Goal: Check status: Check status

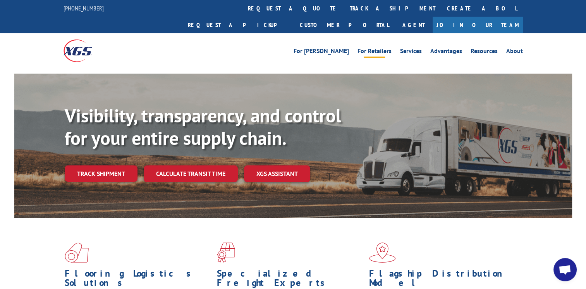
click at [377, 48] on link "For Retailers" at bounding box center [375, 52] width 34 height 9
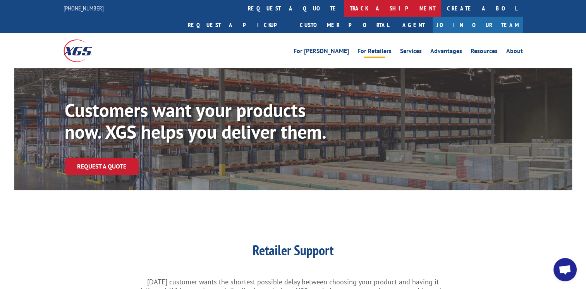
click at [344, 8] on link "track a shipment" at bounding box center [392, 8] width 97 height 17
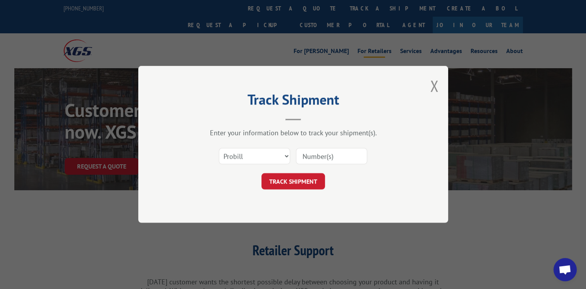
click at [304, 157] on input at bounding box center [331, 156] width 71 height 16
paste input "17664292"
type input "17664292"
click at [289, 179] on button "TRACK SHIPMENT" at bounding box center [293, 182] width 64 height 16
